Goal: Information Seeking & Learning: Learn about a topic

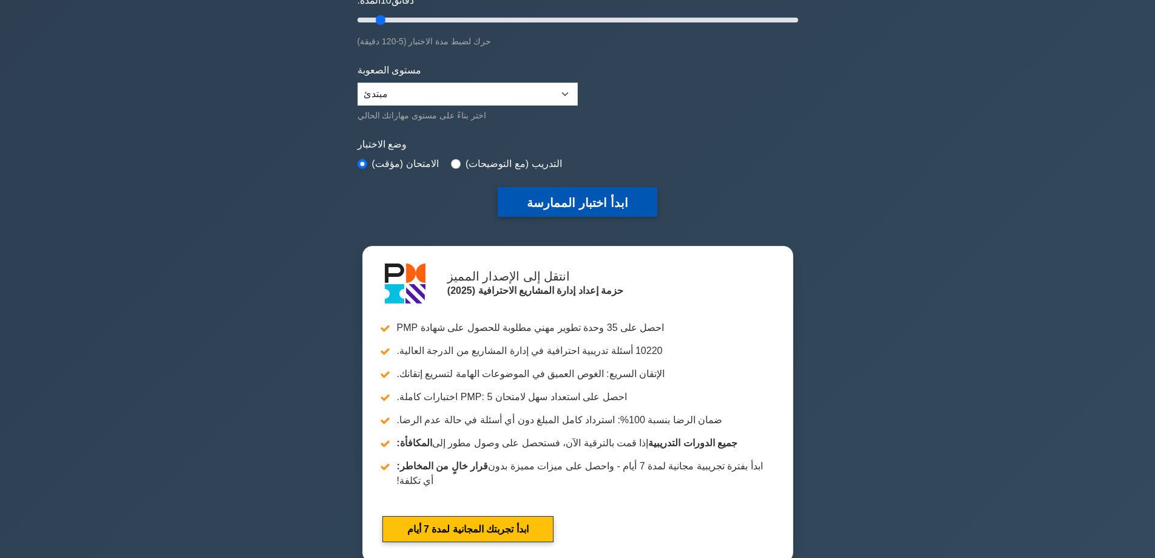
click at [579, 196] on font "ابدأ اختبار الممارسة" at bounding box center [577, 202] width 101 height 13
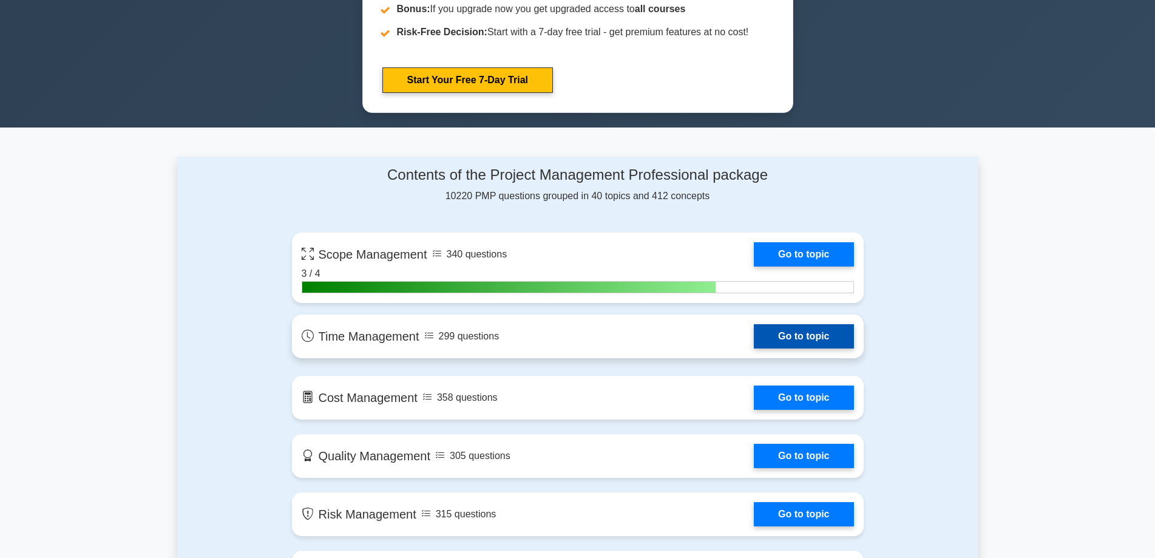
scroll to position [668, 0]
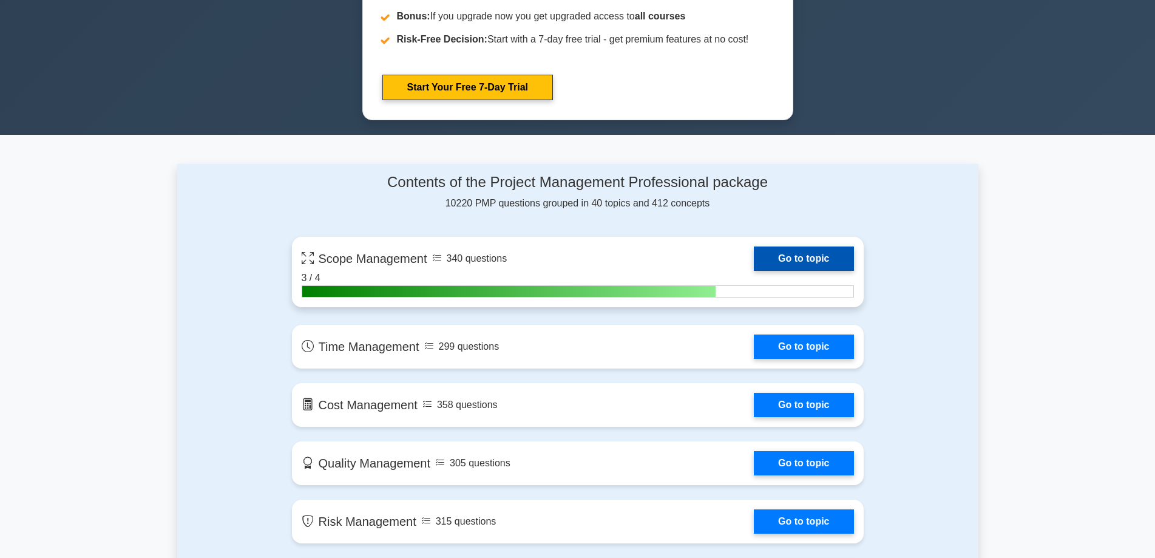
click at [754, 246] on link "Go to topic" at bounding box center [804, 258] width 100 height 24
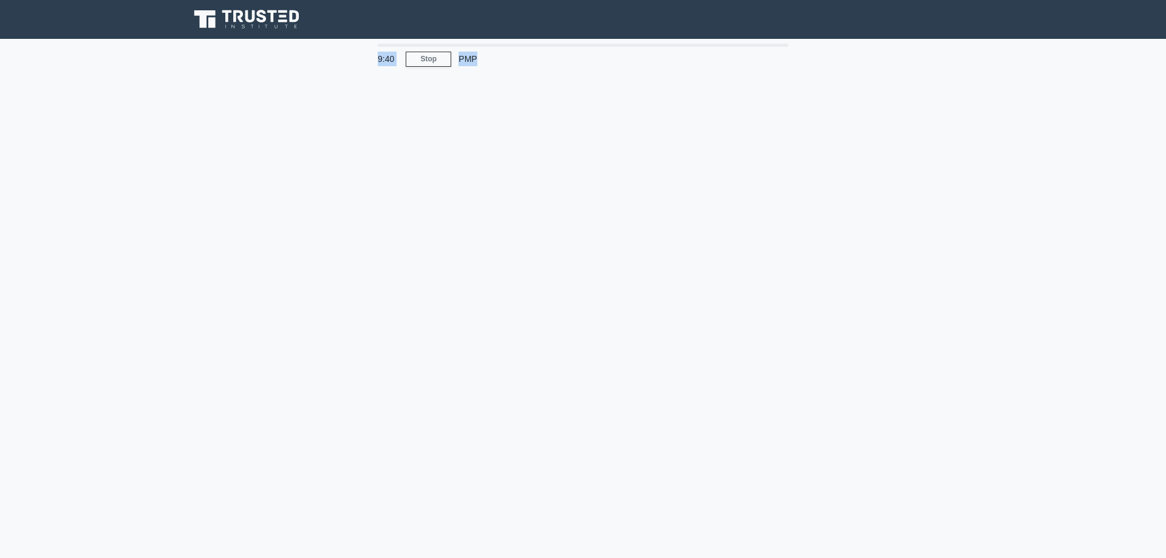
drag, startPoint x: 687, startPoint y: 41, endPoint x: 837, endPoint y: 45, distance: 150.6
click at [837, 45] on div "9:40 Stop PMP" at bounding box center [582, 347] width 801 height 607
click at [534, 260] on main "9:40 Stop PMP" at bounding box center [583, 347] width 1166 height 617
drag, startPoint x: 606, startPoint y: 42, endPoint x: 687, endPoint y: 44, distance: 80.8
click at [687, 47] on div "9:25 Stop PMP" at bounding box center [582, 59] width 425 height 24
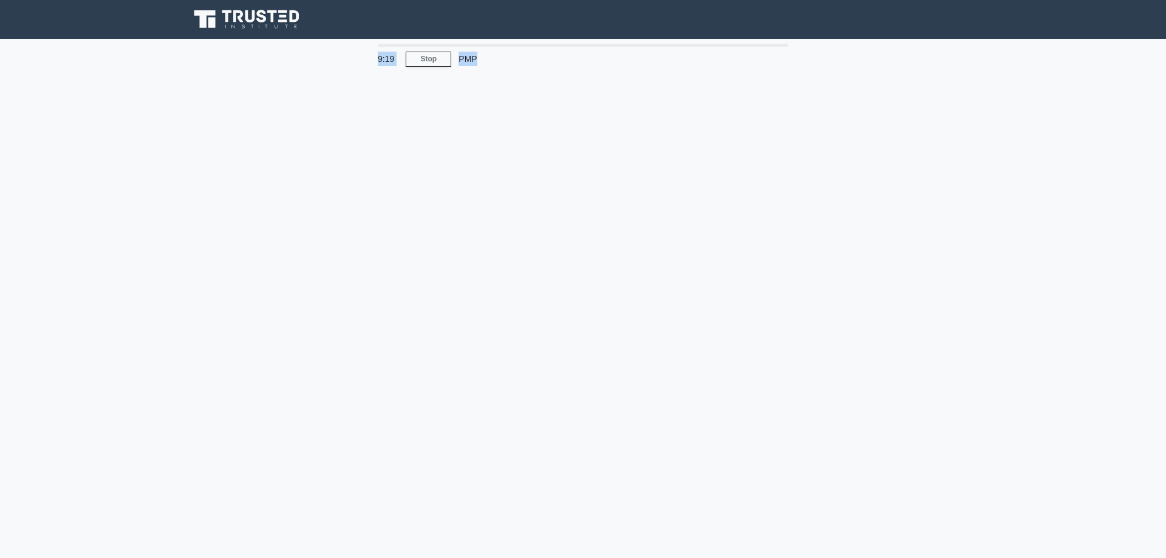
drag, startPoint x: 755, startPoint y: 41, endPoint x: 585, endPoint y: 46, distance: 170.1
click at [585, 46] on div "9:19 Stop PMP" at bounding box center [582, 57] width 425 height 27
click at [320, 123] on main "9:18 Stop PMP" at bounding box center [583, 347] width 1166 height 617
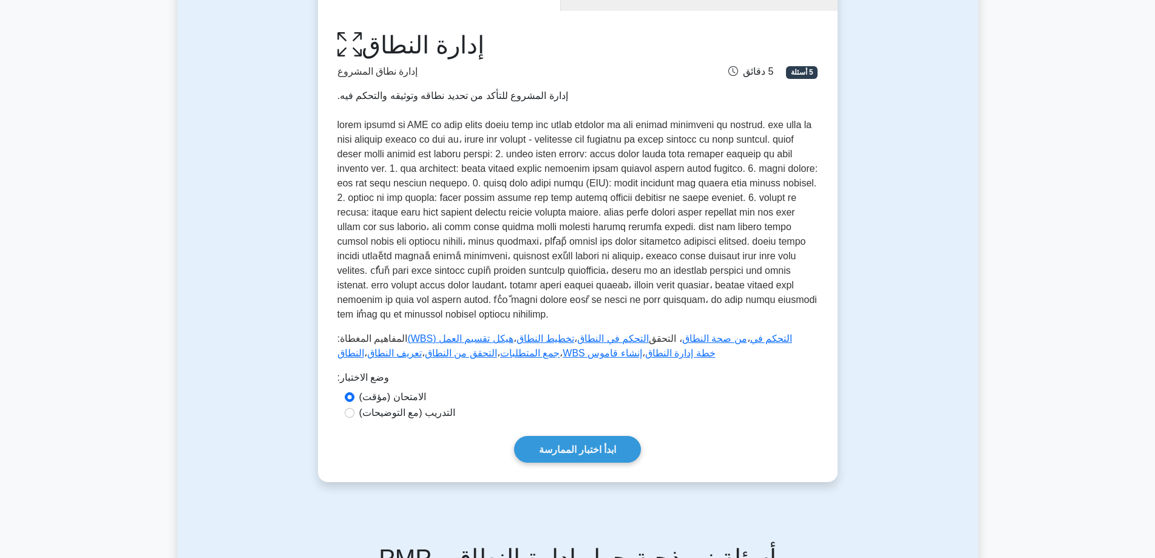
scroll to position [121, 0]
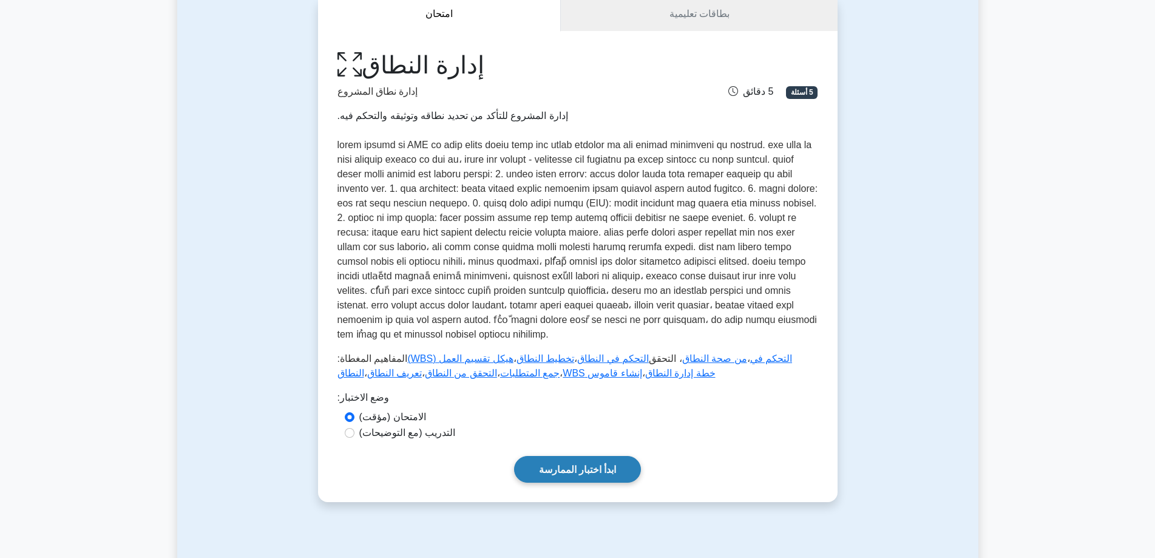
click at [539, 464] on font "ابدأ اختبار الممارسة" at bounding box center [578, 469] width 78 height 10
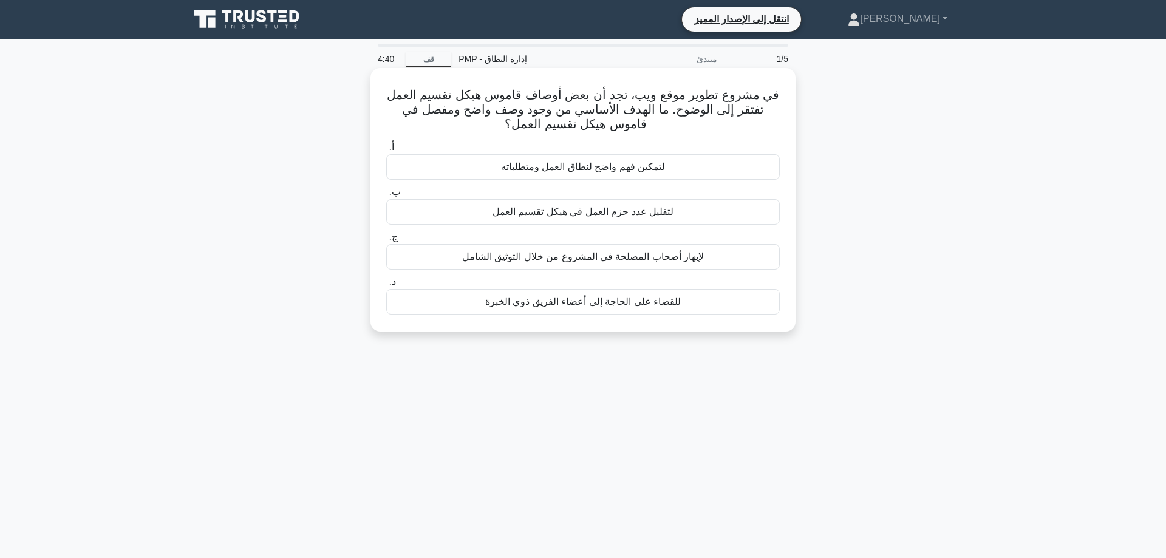
click at [552, 165] on font "لتمكين فهم واضح لنطاق العمل ومتطلباته" at bounding box center [583, 166] width 164 height 10
click at [386, 151] on input "أ. لتمكين فهم واضح لنطاق العمل ومتطلباته" at bounding box center [386, 147] width 0 height 8
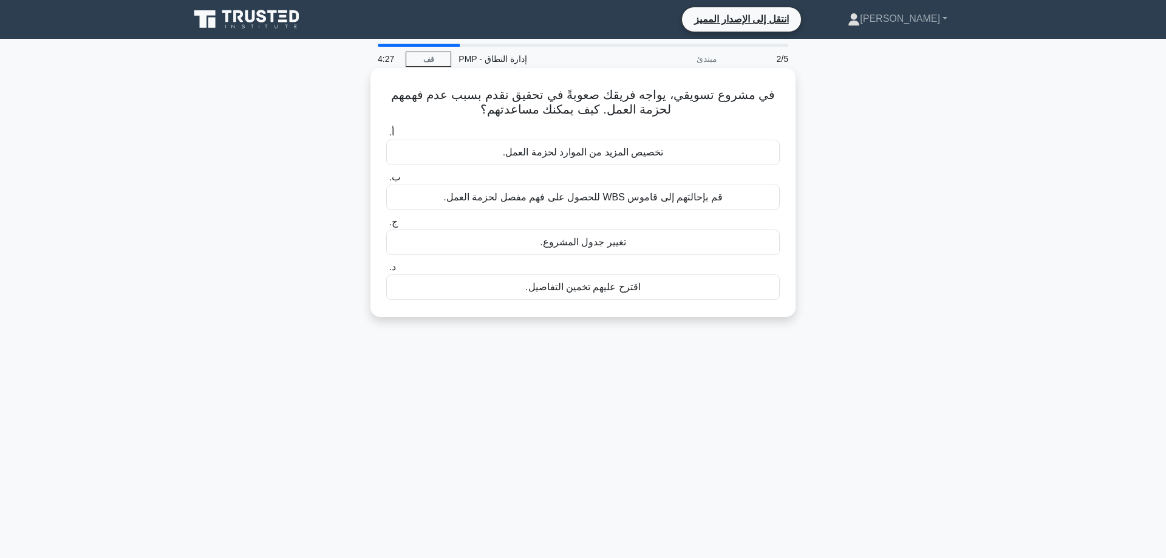
click at [579, 152] on font "تخصيص المزيد من الموارد لحزمة العمل." at bounding box center [583, 152] width 161 height 10
click at [386, 137] on input "أ. تخصيص المزيد من الموارد لحزمة العمل." at bounding box center [386, 133] width 0 height 8
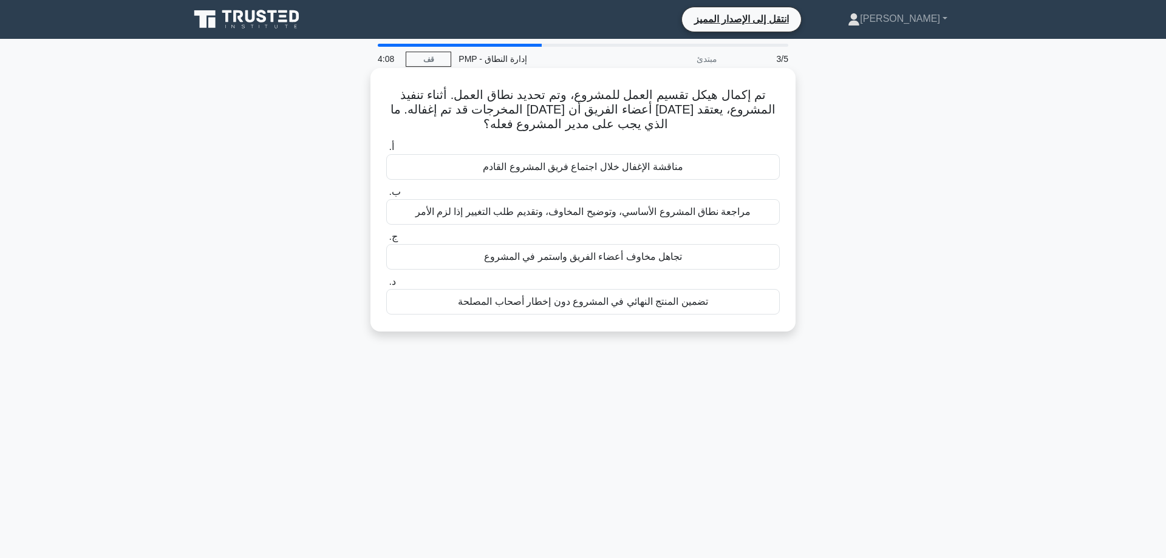
click at [620, 208] on font "مراجعة نطاق المشروع الأساسي، وتوضيح المخاوف، وتقديم طلب التغيير إذا لزم الأمر" at bounding box center [583, 211] width 336 height 10
click at [386, 196] on input "ب. مراجعة نطاق المشروع الأساسي، وتوضيح المخاوف، وتقديم طلب التغيير إذا لزم الأمر" at bounding box center [386, 192] width 0 height 8
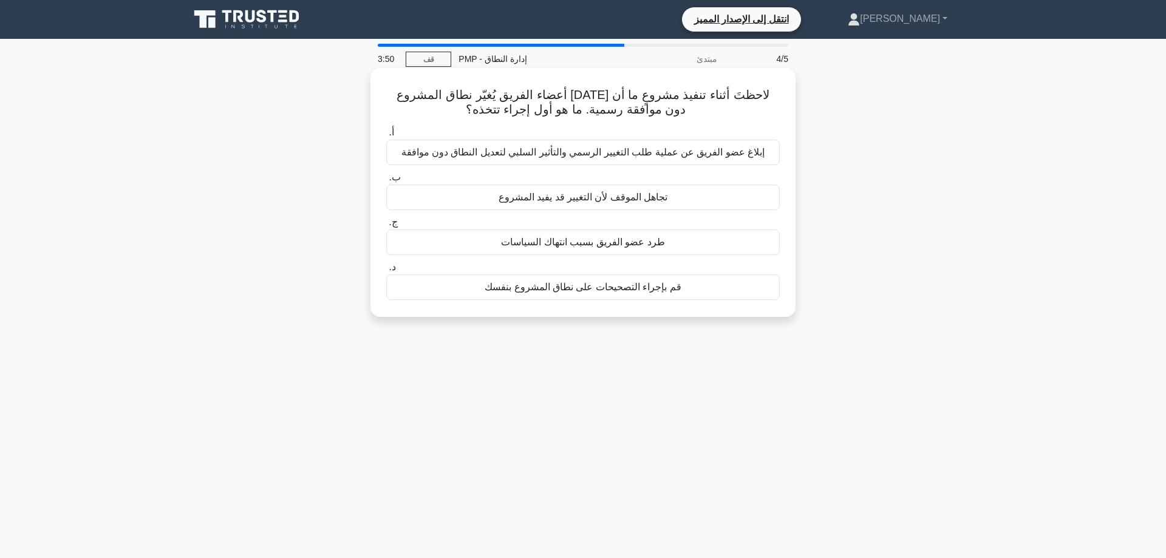
click at [608, 284] on font "قم بإجراء التصحيحات على نطاق المشروع بنفسك" at bounding box center [582, 287] width 197 height 10
click at [386, 271] on input "د. قم بإجراء التصحيحات على نطاق المشروع بنفسك" at bounding box center [386, 267] width 0 height 8
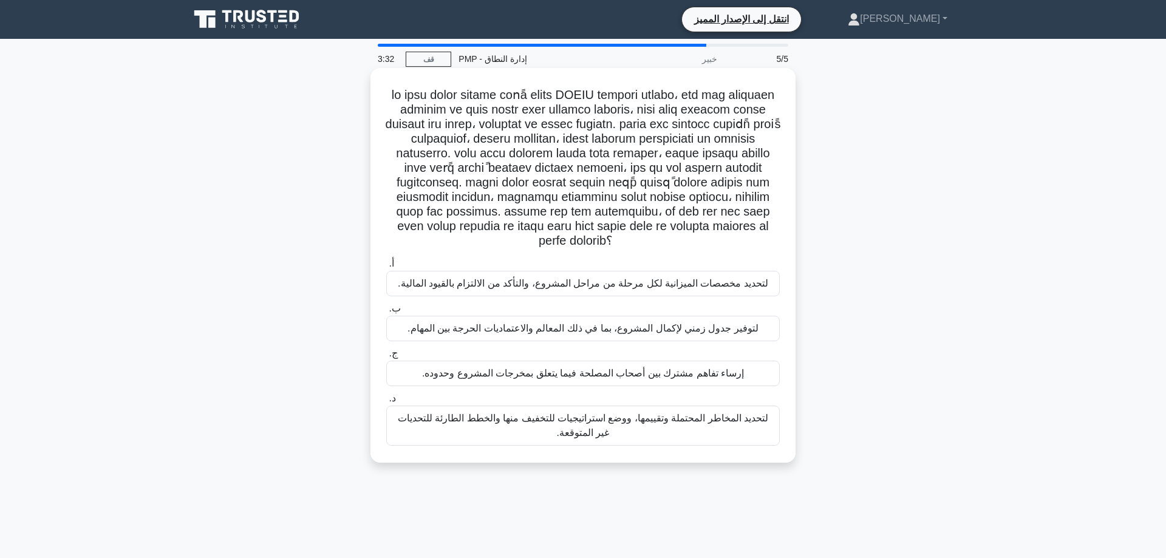
click at [628, 415] on font "لتحديد المخاطر المحتملة وتقييمها، ووضع استراتيجيات للتخفيف منها والخطط الطارئة …" at bounding box center [583, 425] width 370 height 25
click at [386, 402] on input "د. لتحديد المخاطر المحتملة وتقييمها، ووضع استراتيجيات للتخفيف منها والخطط الطار…" at bounding box center [386, 399] width 0 height 8
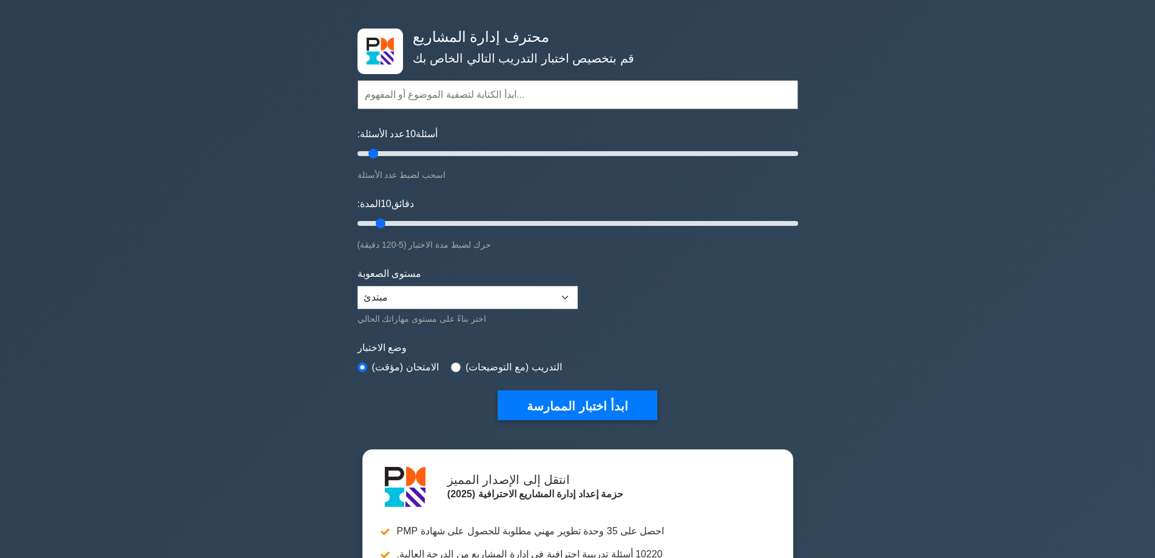
scroll to position [61, 0]
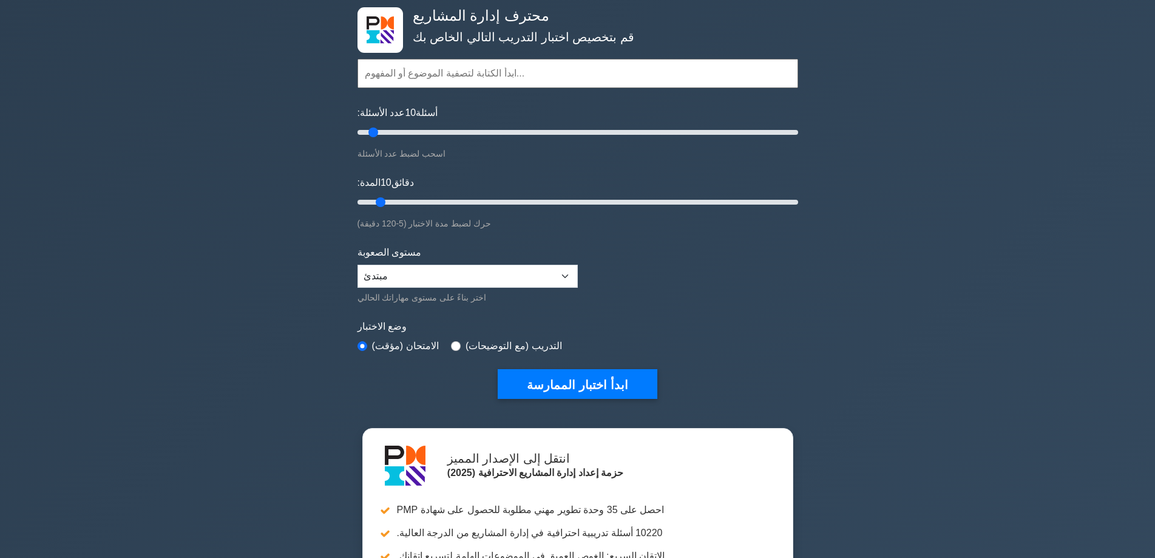
click at [194, 209] on div "محترف إدارة المشاريع قم بتخصيص اختبار التدريب التالي الخاص بك المواضيع إدارة ال…" at bounding box center [577, 368] width 1155 height 780
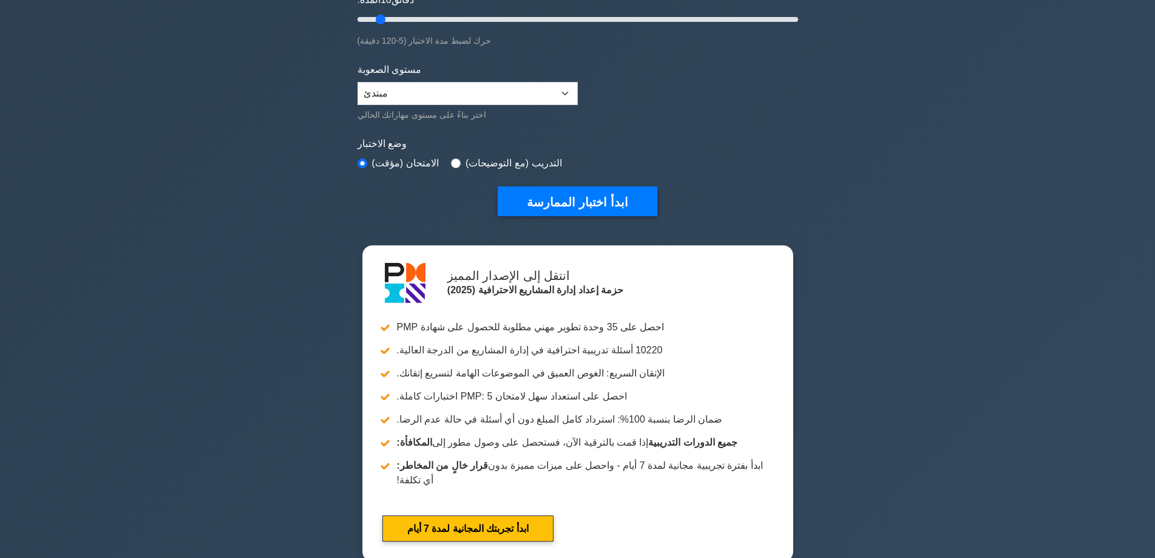
scroll to position [425, 0]
